Goal: Browse casually

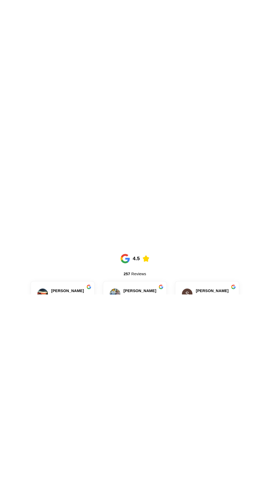
scroll to position [1644, 0]
